Goal: Information Seeking & Learning: Learn about a topic

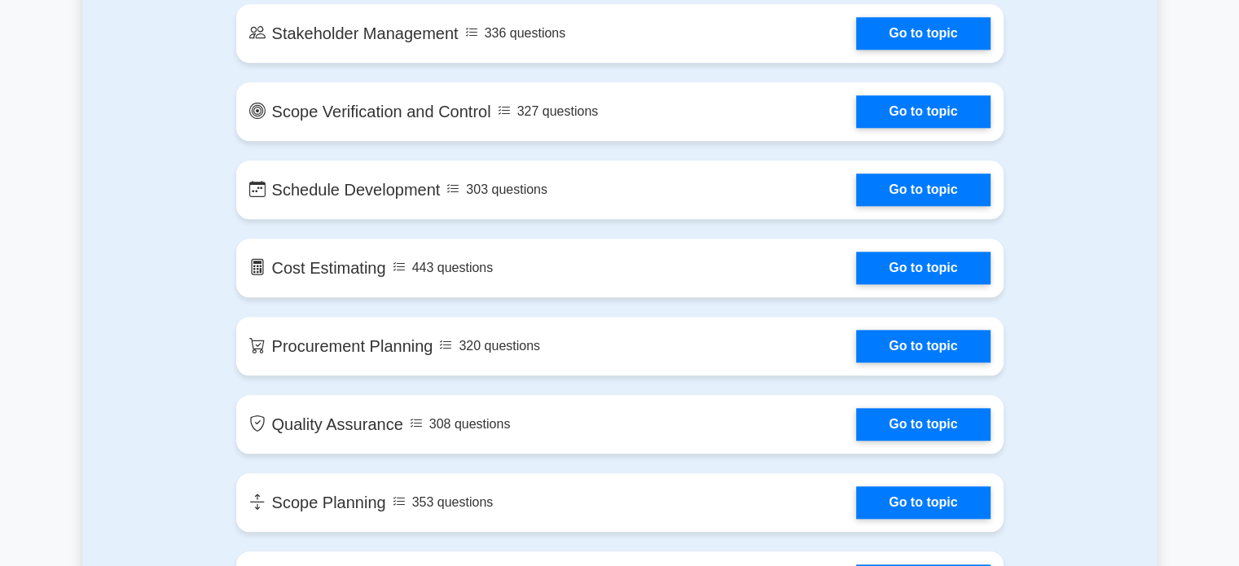
scroll to position [1676, 0]
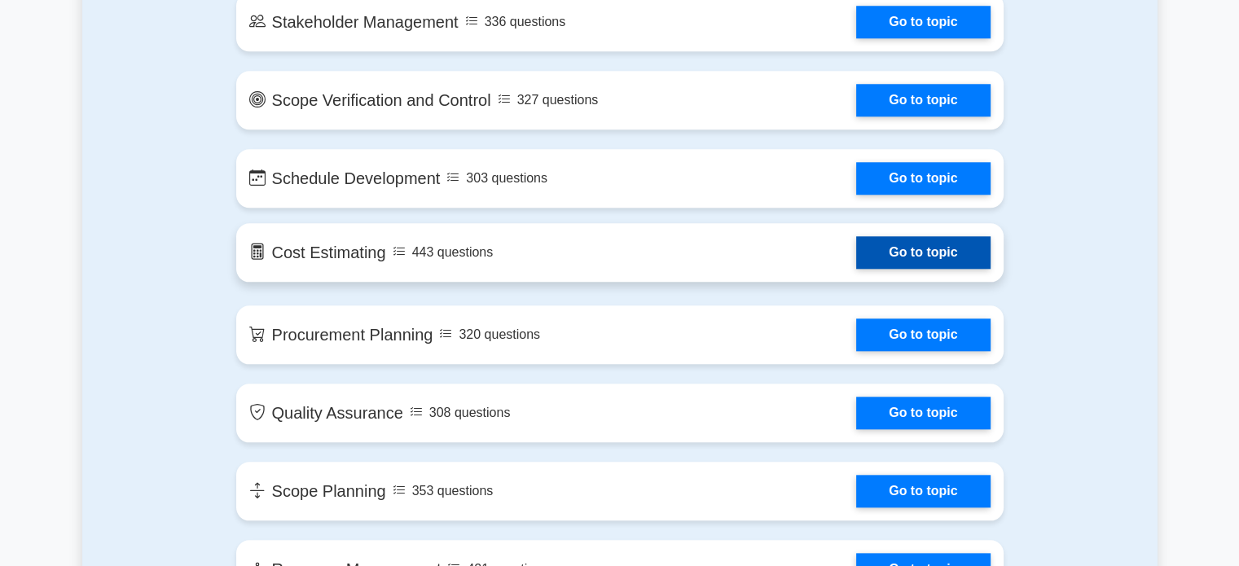
click at [856, 251] on link "Go to topic" at bounding box center [923, 252] width 134 height 33
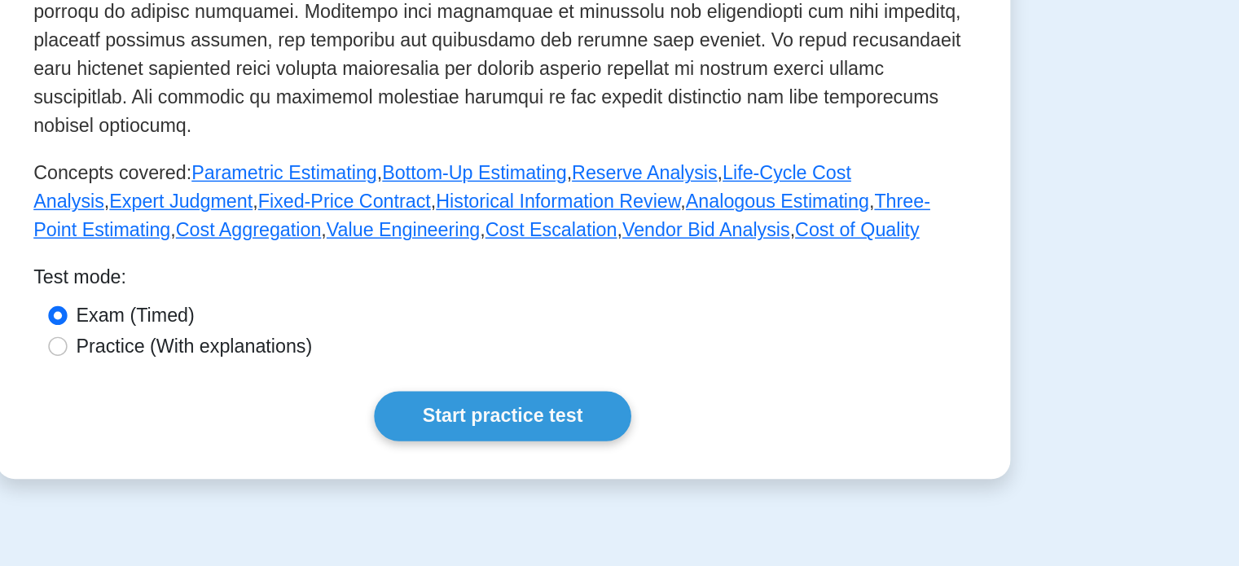
scroll to position [468, 0]
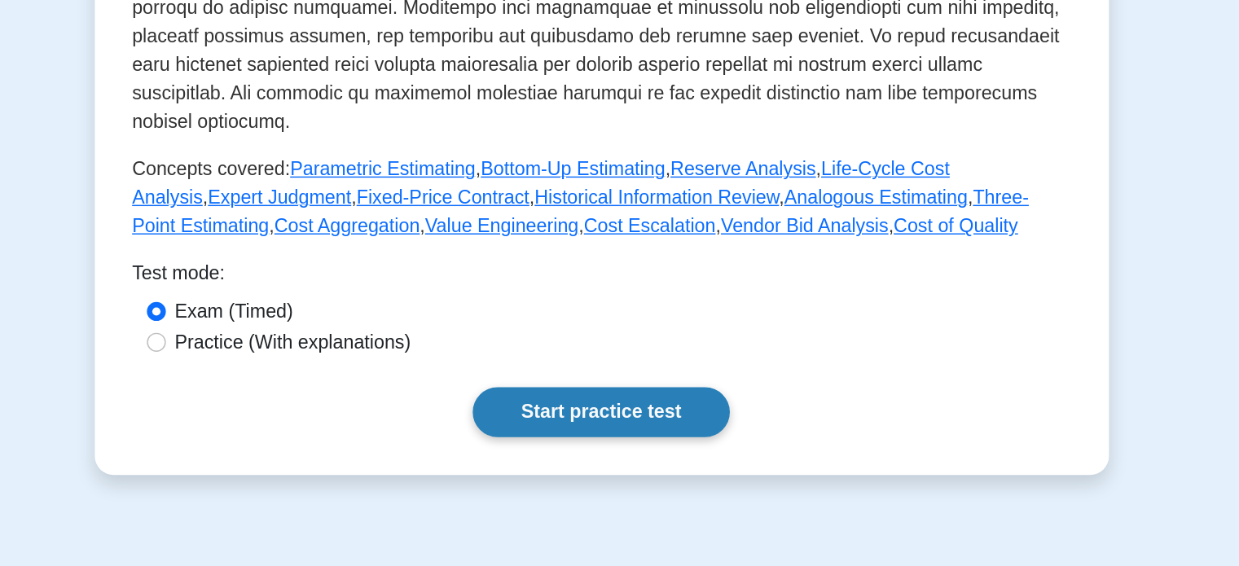
click at [608, 443] on link "Start practice test" at bounding box center [619, 460] width 177 height 34
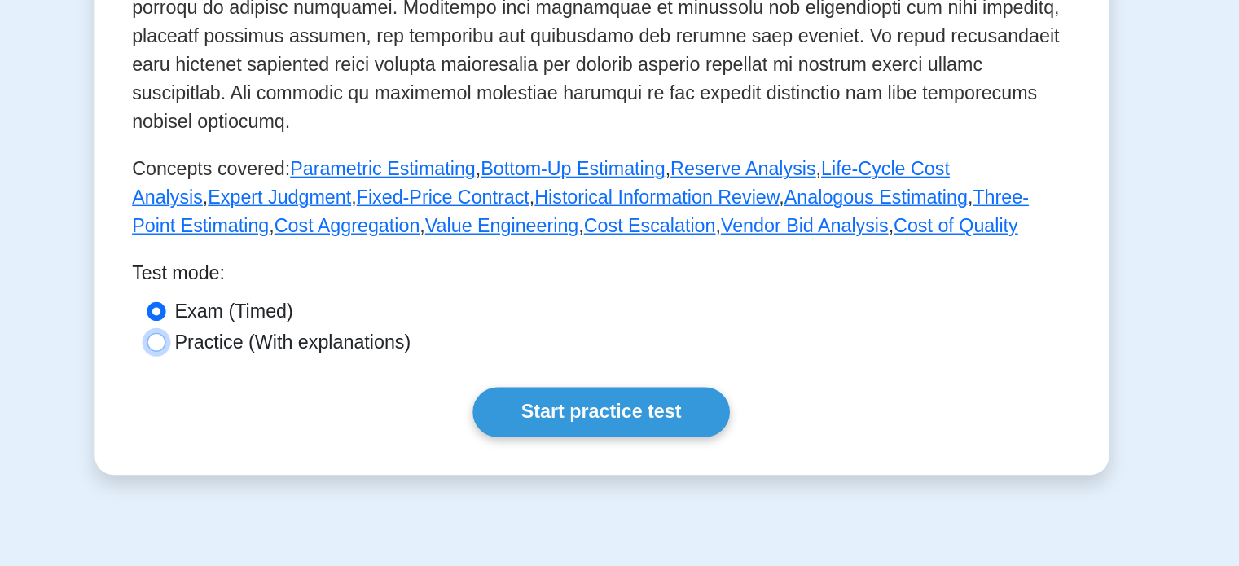
click at [317, 406] on input "Practice (With explanations)" at bounding box center [313, 412] width 13 height 13
radio input "true"
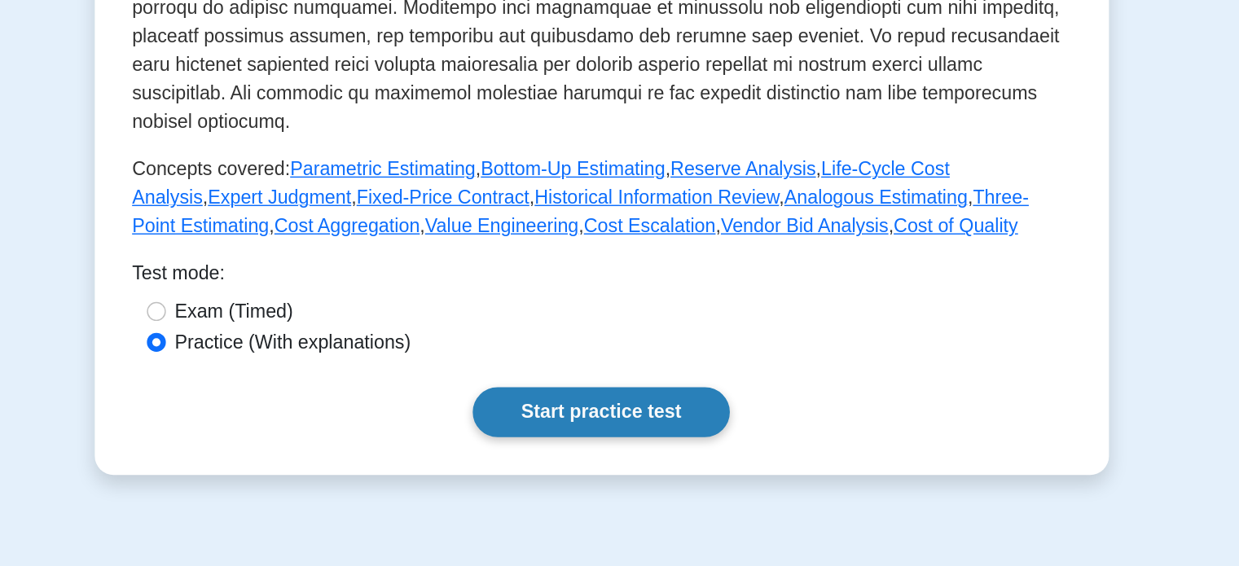
click at [584, 444] on link "Start practice test" at bounding box center [619, 460] width 177 height 34
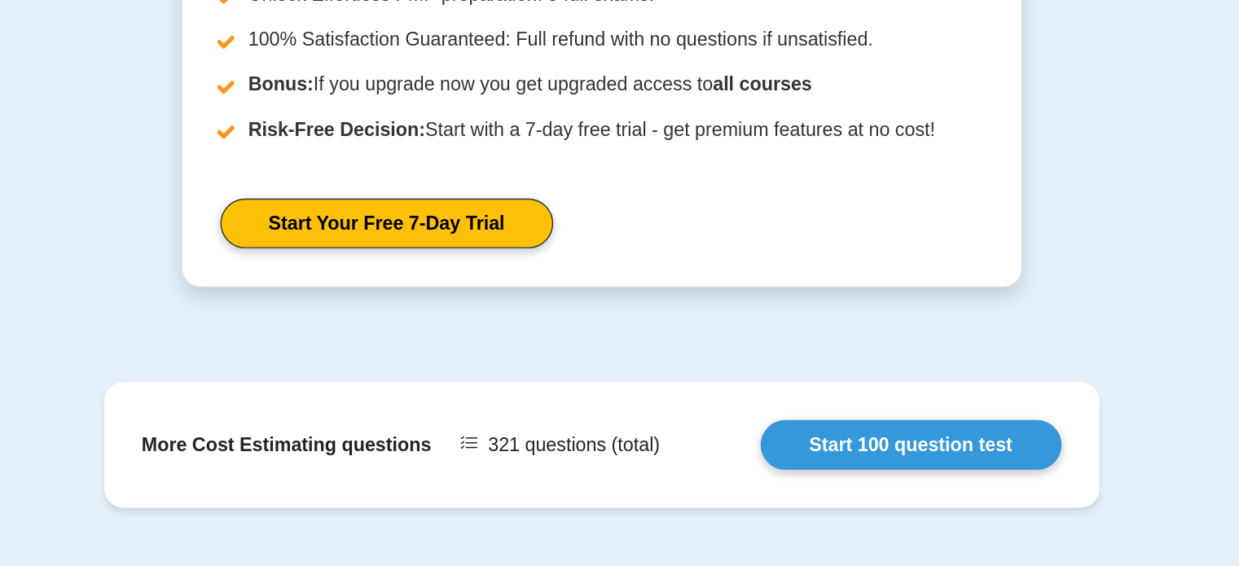
scroll to position [1873, 0]
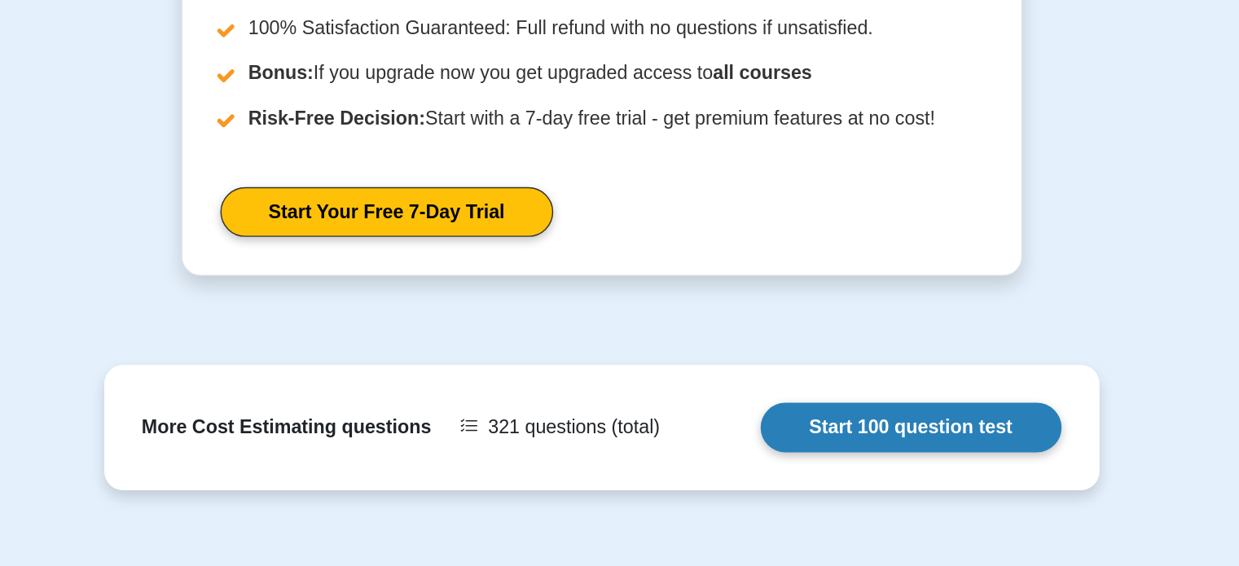
click at [831, 454] on link "Start 100 question test" at bounding box center [832, 471] width 207 height 34
click at [729, 454] on link "Start 100 question test" at bounding box center [832, 471] width 207 height 34
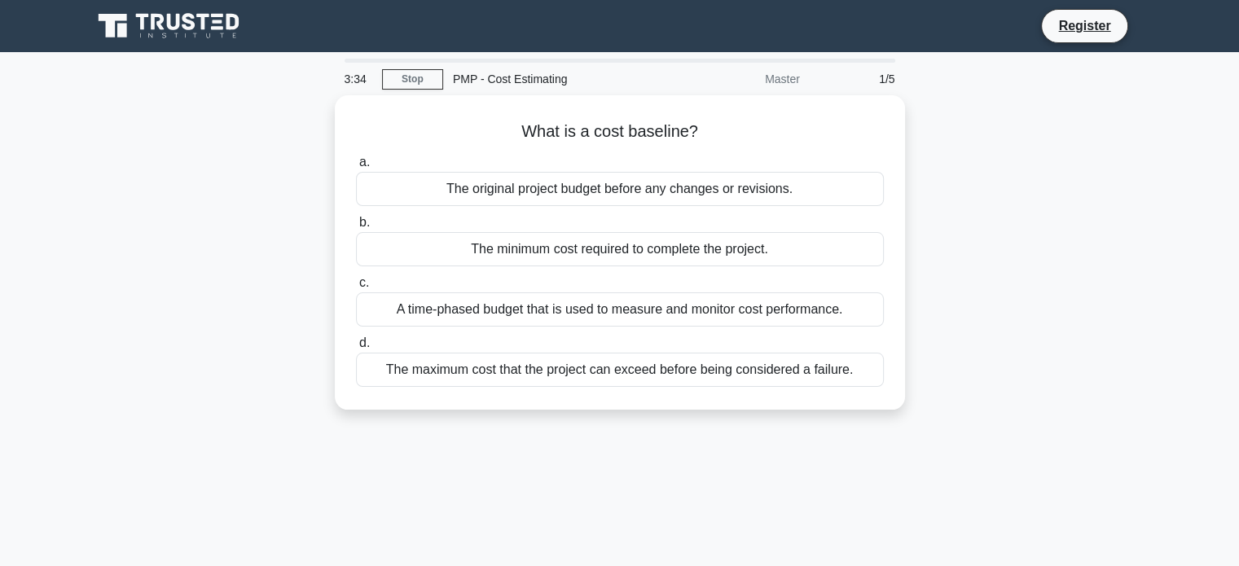
click at [1042, 381] on div "What is a cost baseline? .spinner_0XTQ{transform-origin:center;animation:spinne…" at bounding box center [619, 262] width 1075 height 334
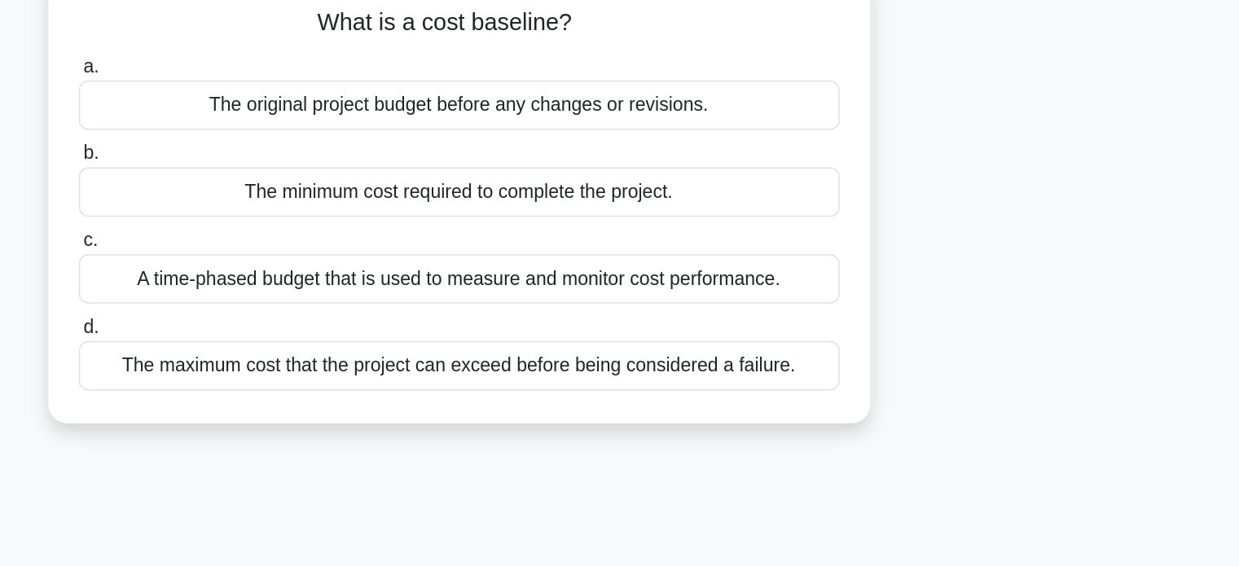
click at [867, 376] on div "The maximum cost that the project can exceed before being considered a failure." at bounding box center [620, 366] width 528 height 34
click at [356, 345] on input "d. The maximum cost that the project can exceed before being considered a failu…" at bounding box center [356, 339] width 0 height 11
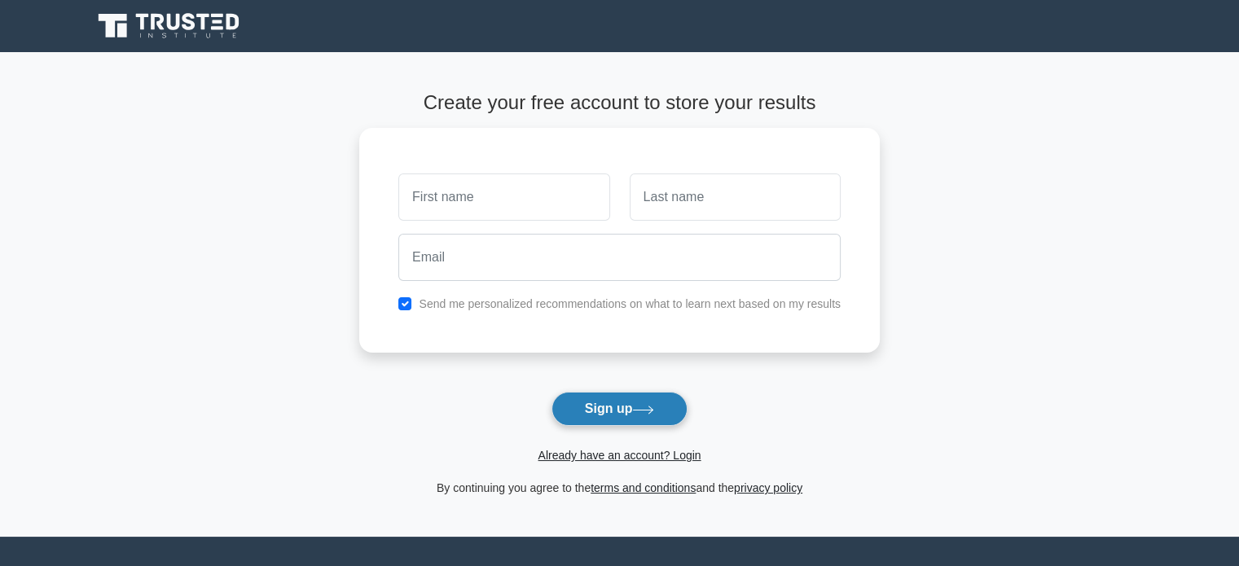
click at [603, 411] on button "Sign up" at bounding box center [619, 409] width 137 height 34
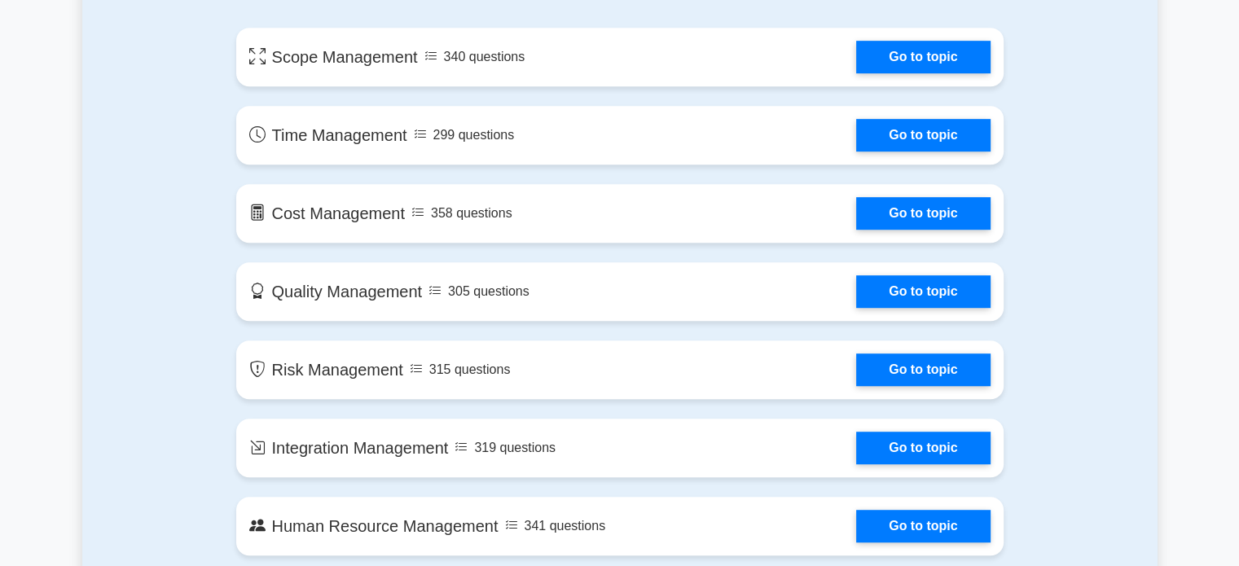
scroll to position [947, 0]
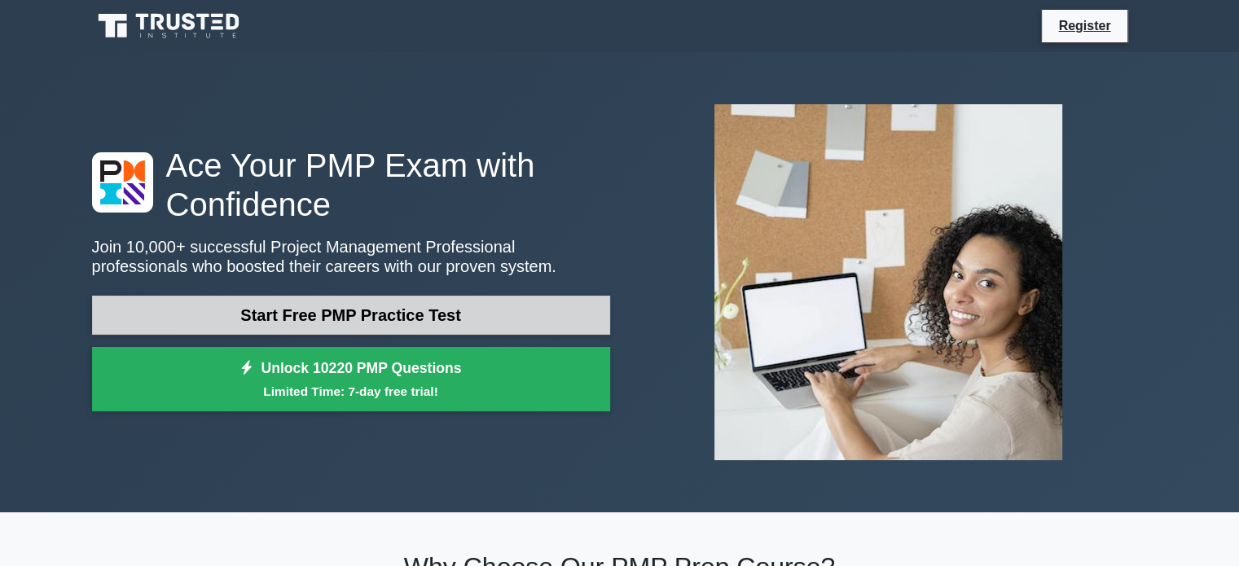
click at [452, 315] on link "Start Free PMP Practice Test" at bounding box center [351, 315] width 518 height 39
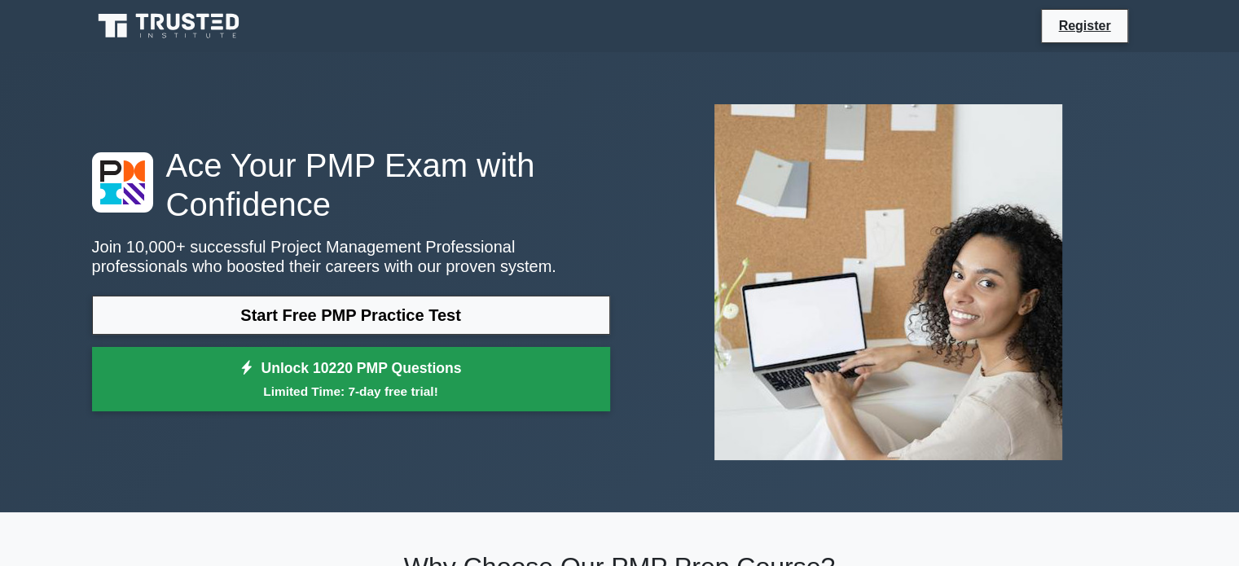
click at [394, 376] on link "Unlock 10220 PMP Questions Limited Time: 7-day free trial!" at bounding box center [351, 379] width 518 height 65
